Goal: Navigation & Orientation: Find specific page/section

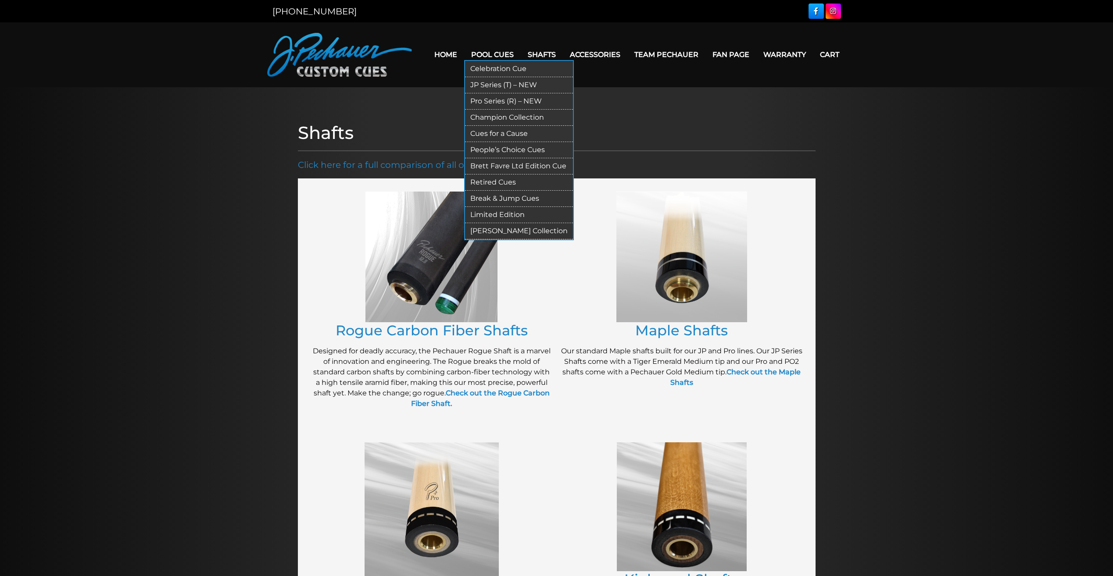
click at [508, 54] on link "Pool Cues" at bounding box center [492, 54] width 57 height 22
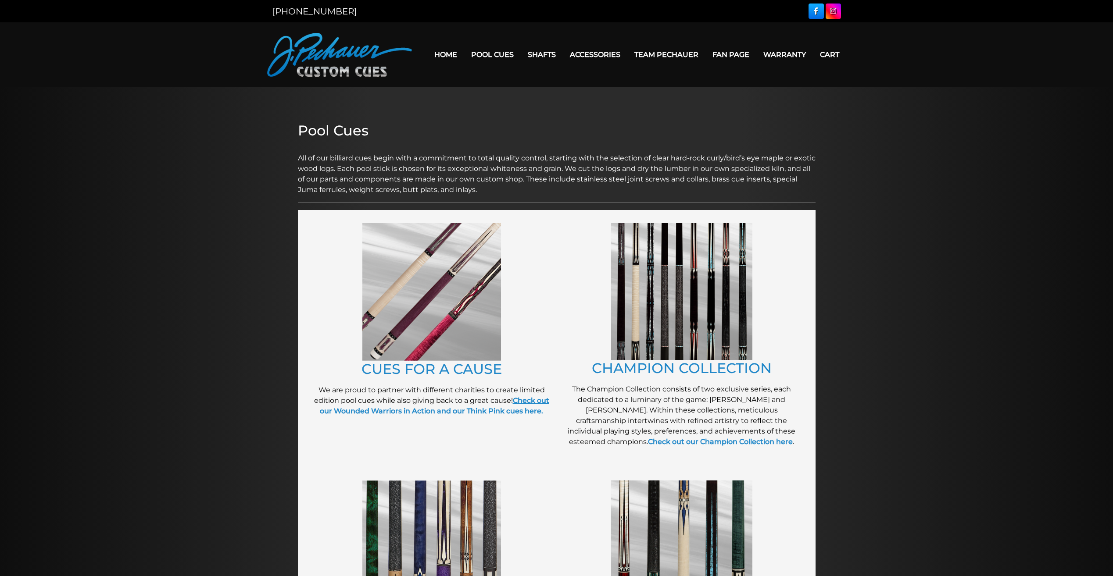
click at [526, 402] on strong "Check out our Wounded Warriors in Action and our Think Pink cues here." at bounding box center [434, 406] width 229 height 19
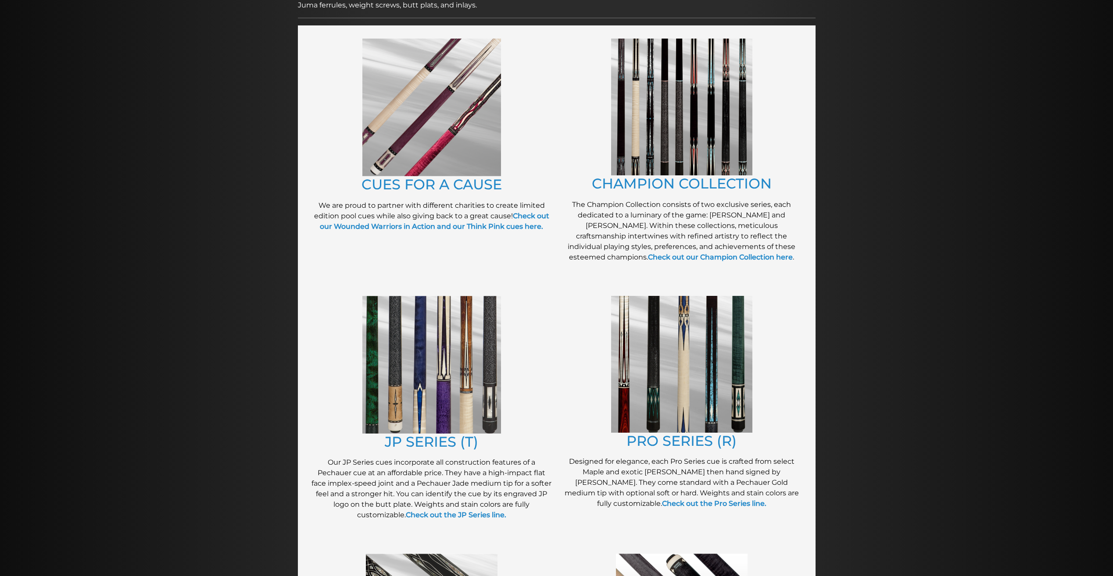
scroll to position [186, 0]
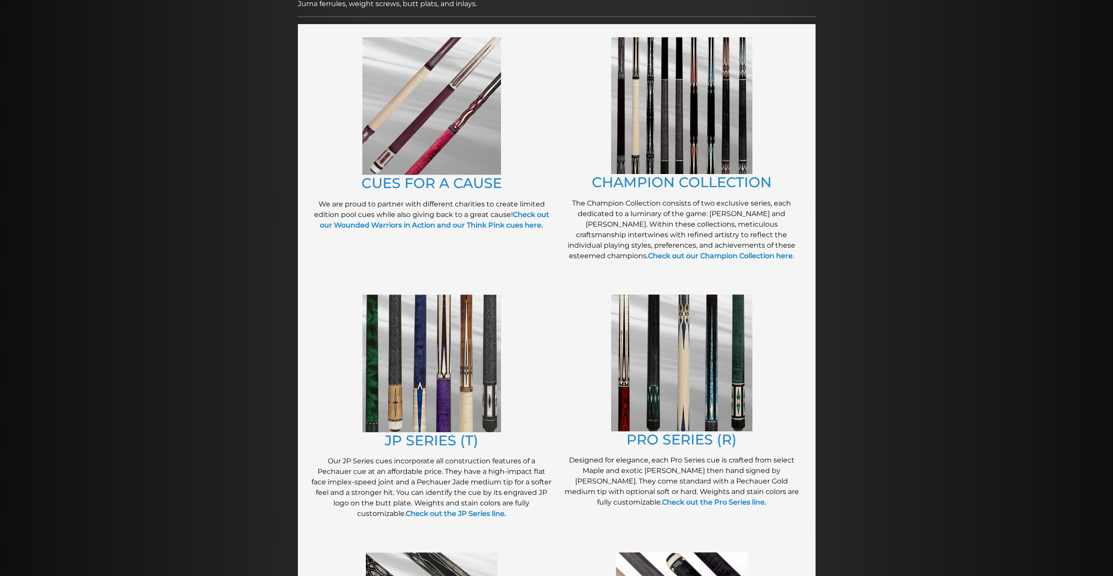
click at [678, 118] on img at bounding box center [681, 105] width 141 height 137
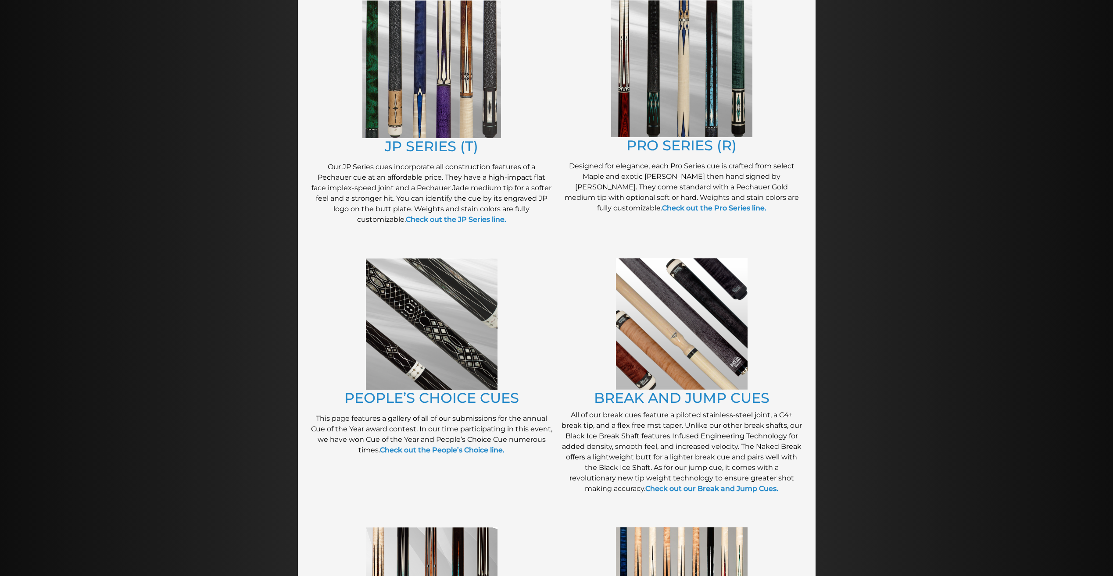
scroll to position [483, 0]
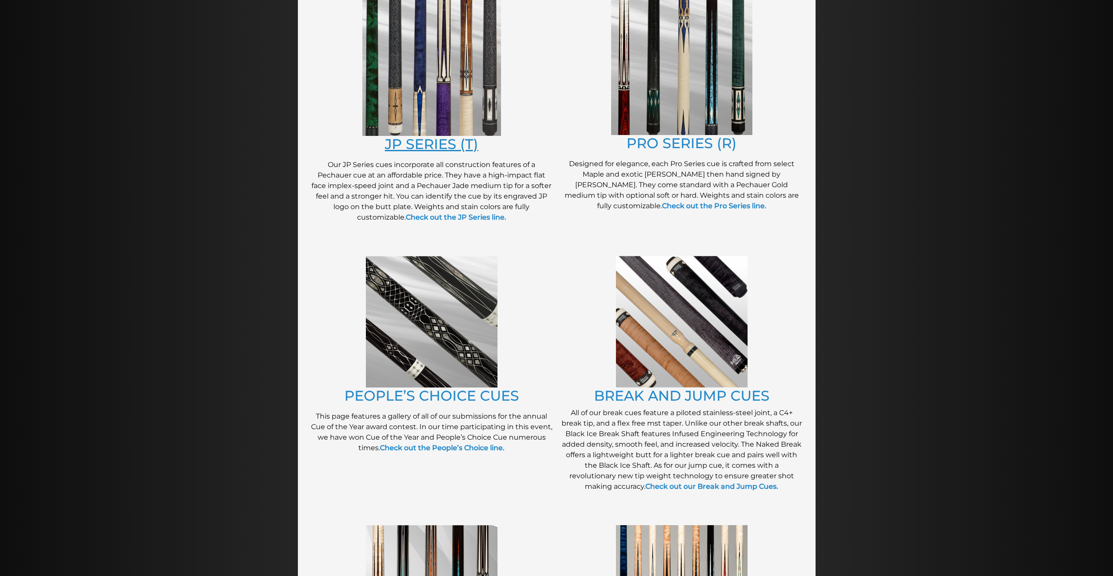
click at [426, 141] on link "JP SERIES (T)" at bounding box center [431, 144] width 93 height 17
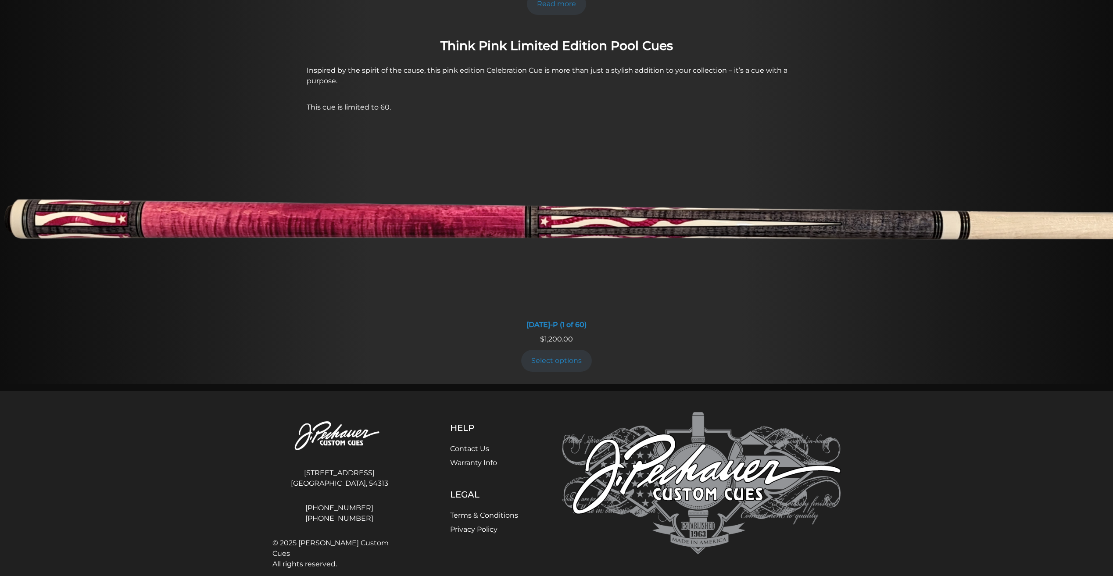
scroll to position [701, 0]
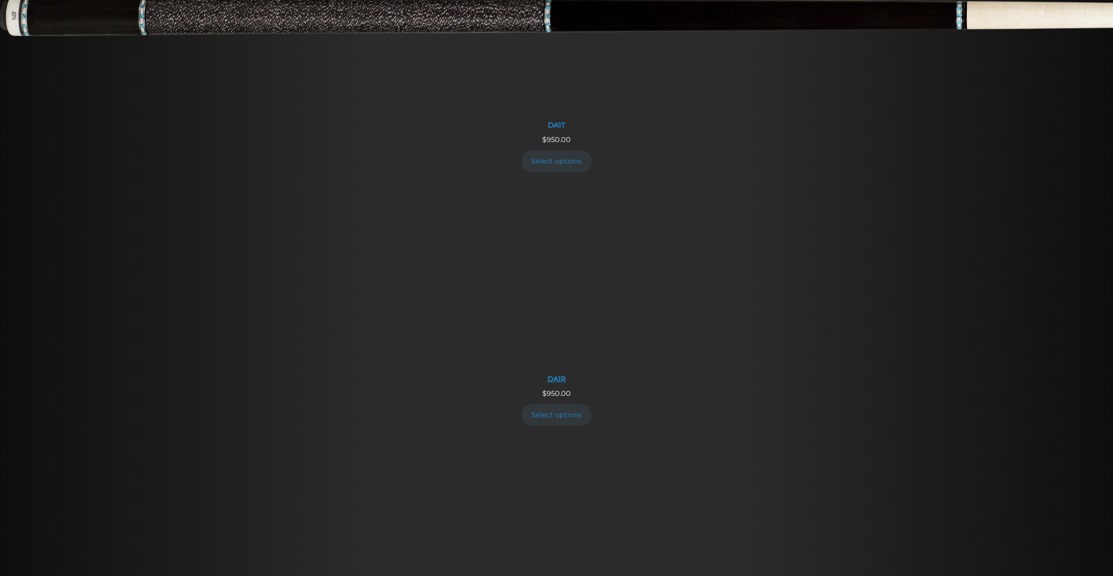
scroll to position [1028, 0]
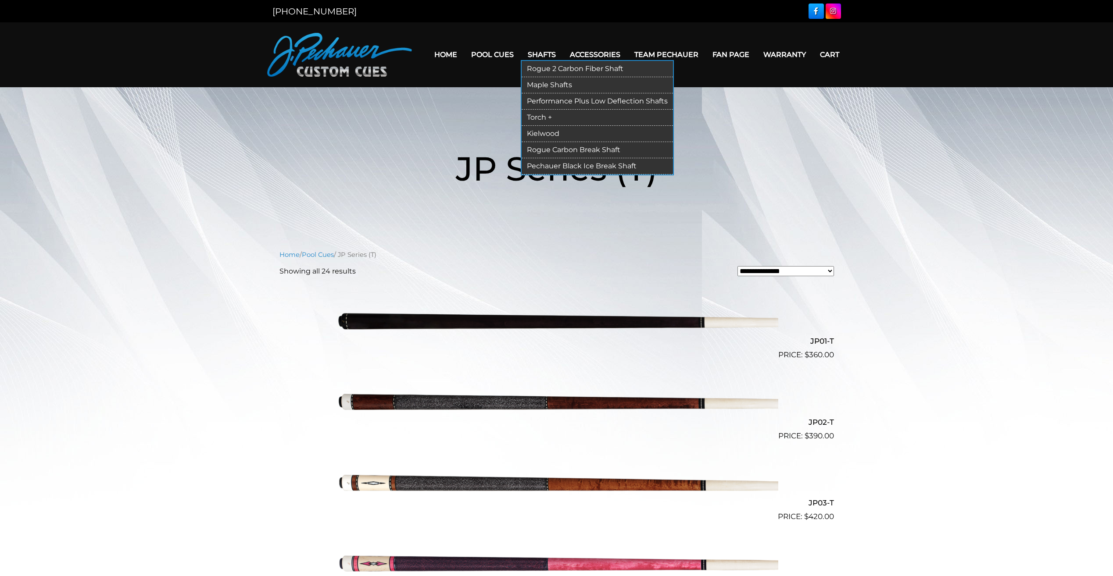
click at [547, 56] on link "Shafts" at bounding box center [542, 54] width 42 height 22
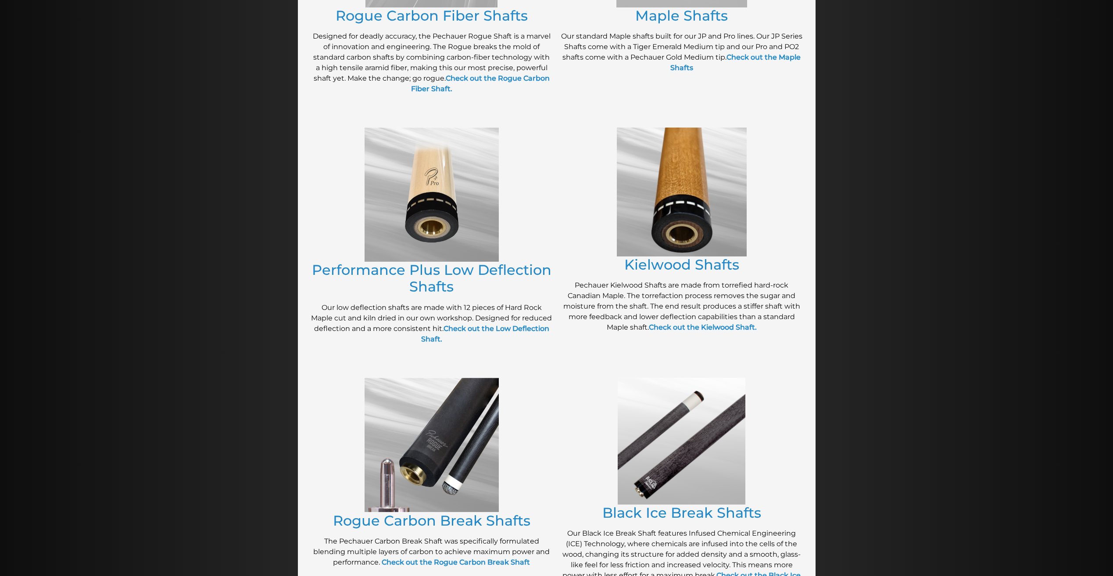
scroll to position [317, 0]
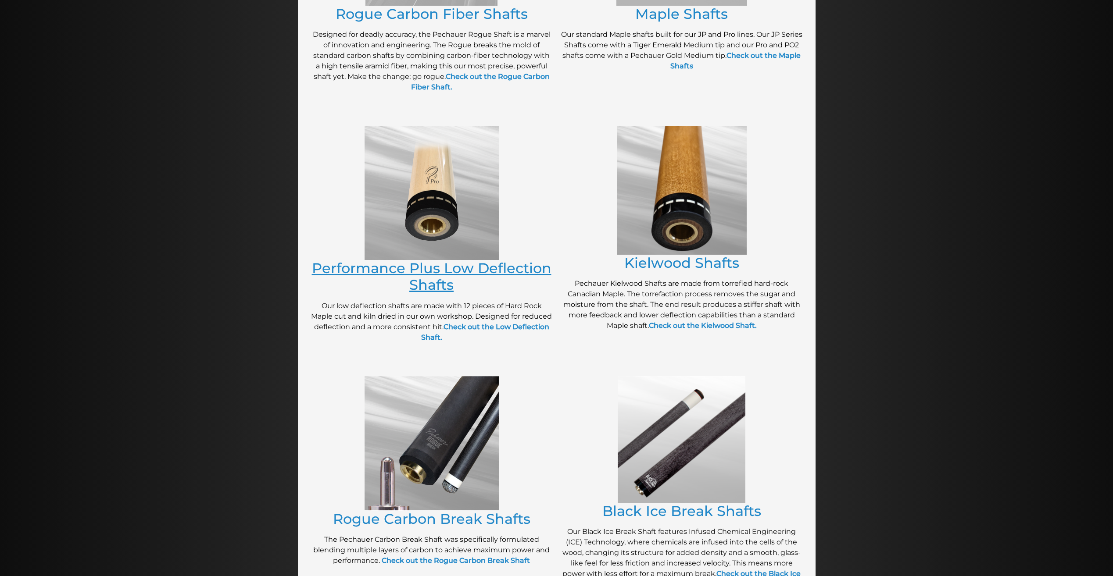
click at [487, 269] on link "Performance Plus Low Deflection Shafts" at bounding box center [432, 277] width 240 height 34
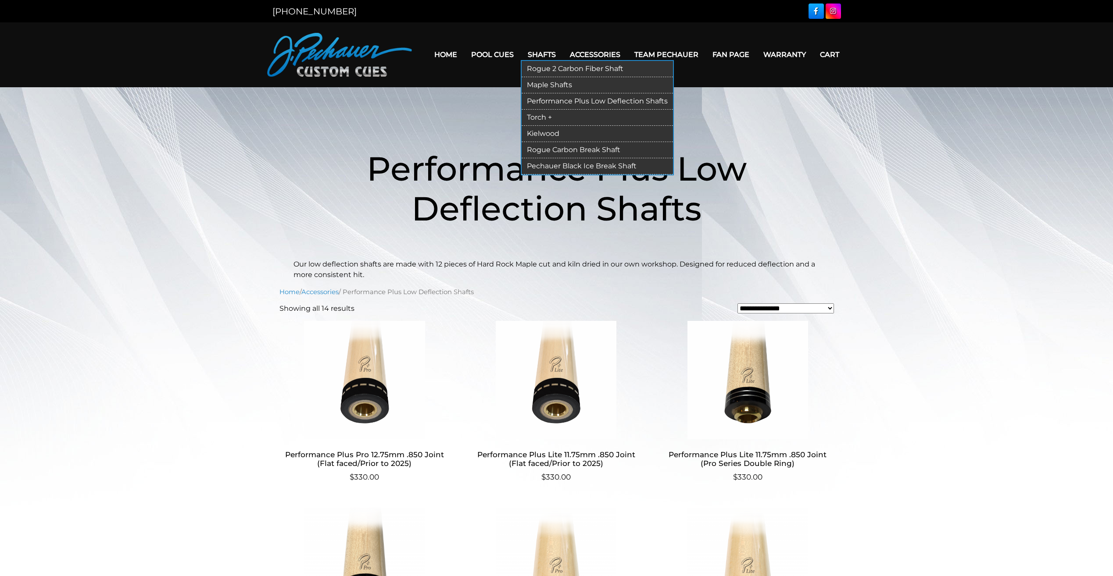
click at [587, 149] on link "Rogue Carbon Break Shaft" at bounding box center [597, 150] width 151 height 16
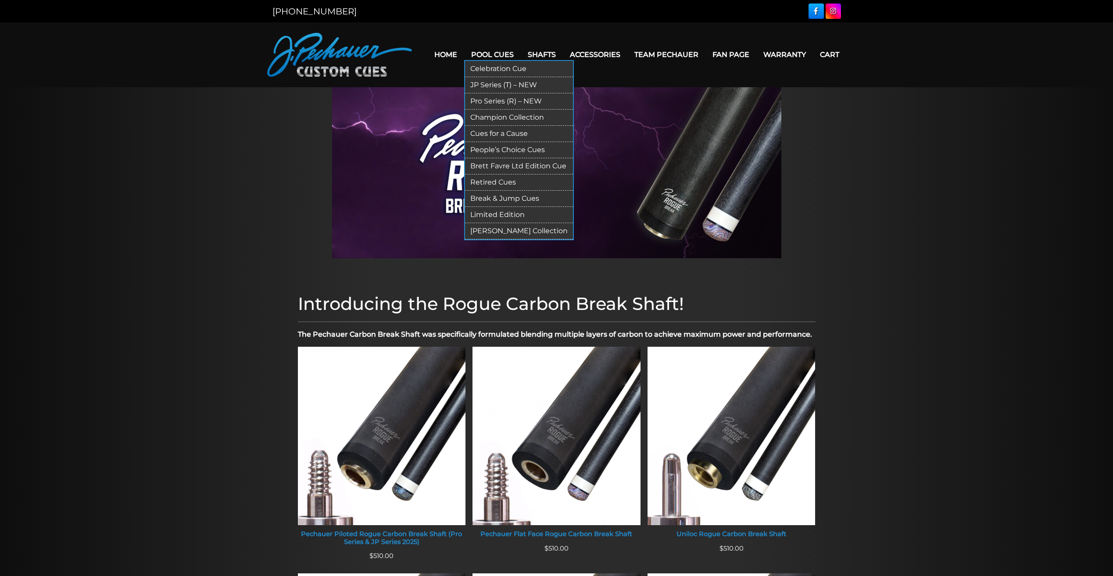
click at [513, 201] on link "Break & Jump Cues" at bounding box center [519, 199] width 108 height 16
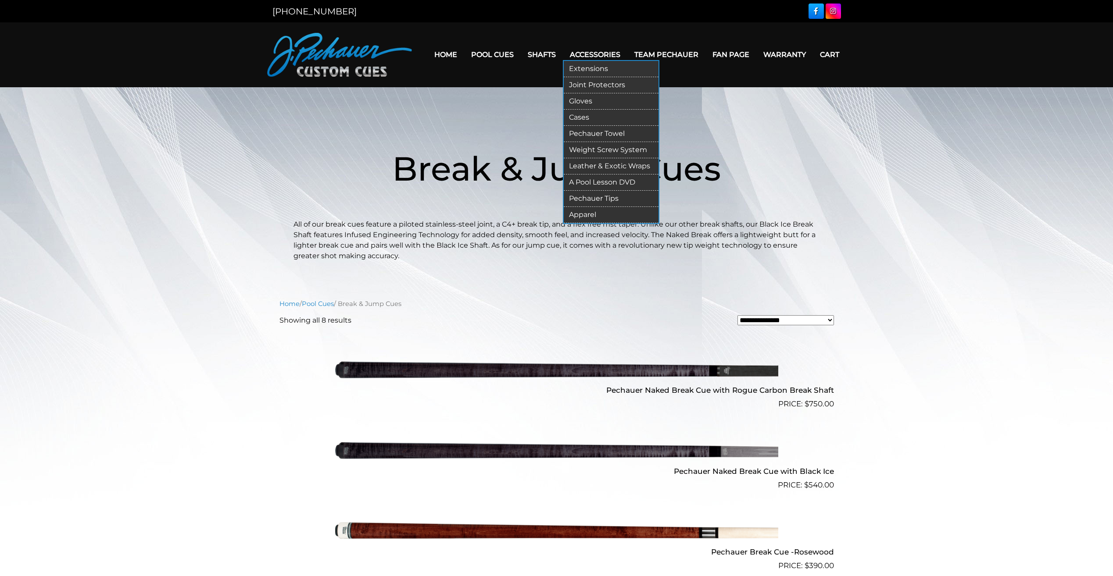
click at [599, 101] on link "Gloves" at bounding box center [611, 101] width 95 height 16
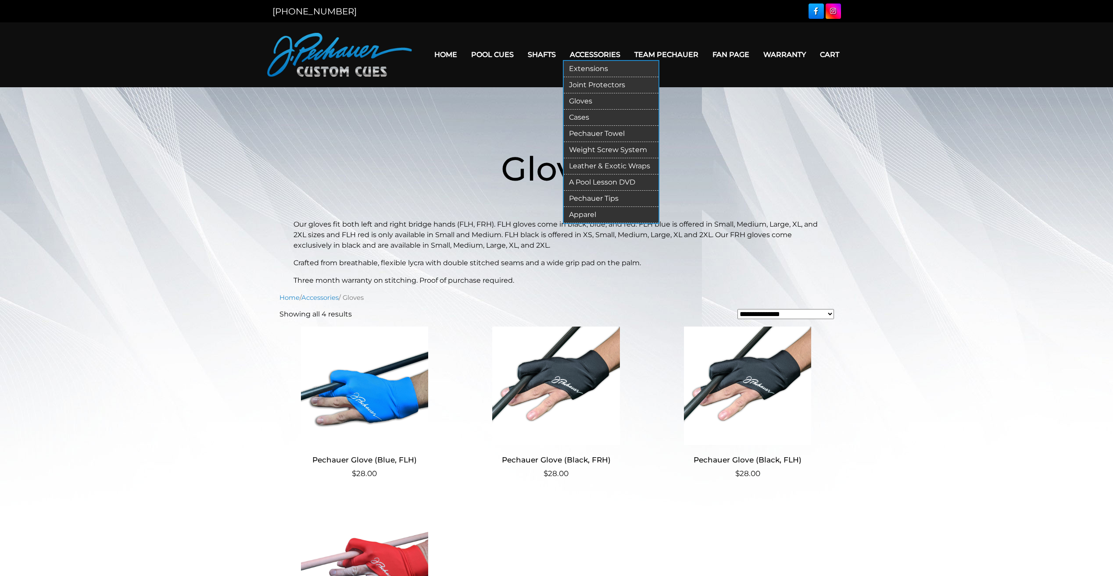
click at [606, 118] on link "Cases" at bounding box center [611, 118] width 95 height 16
